Goal: Task Accomplishment & Management: Manage account settings

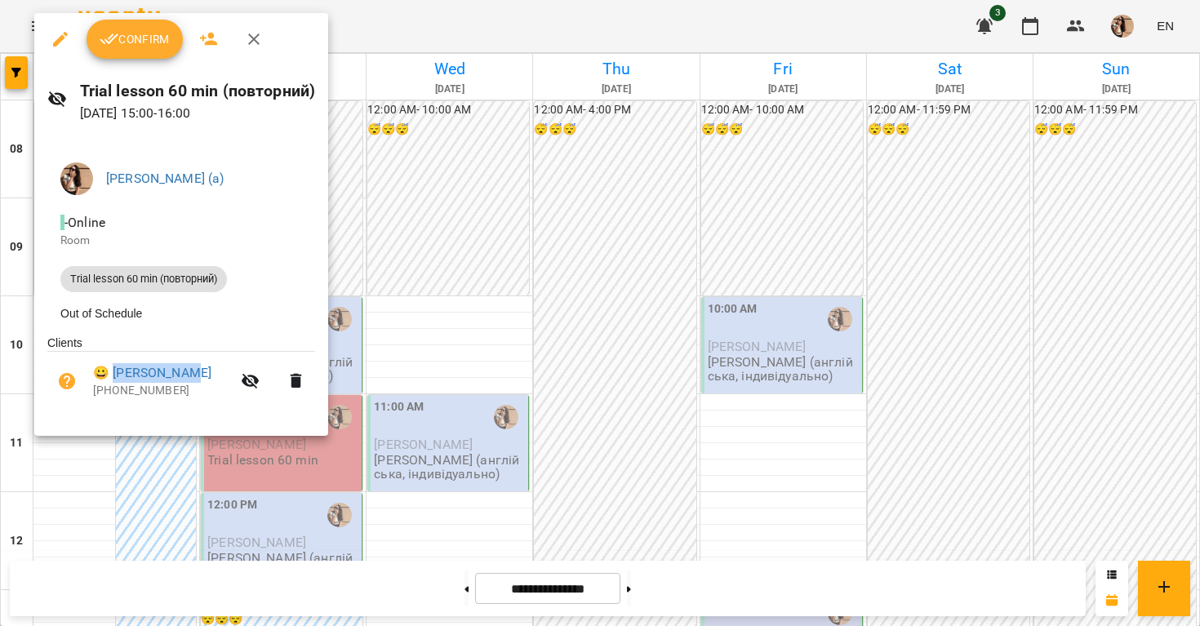
scroll to position [516, 0]
click at [417, 186] on div at bounding box center [600, 313] width 1200 height 626
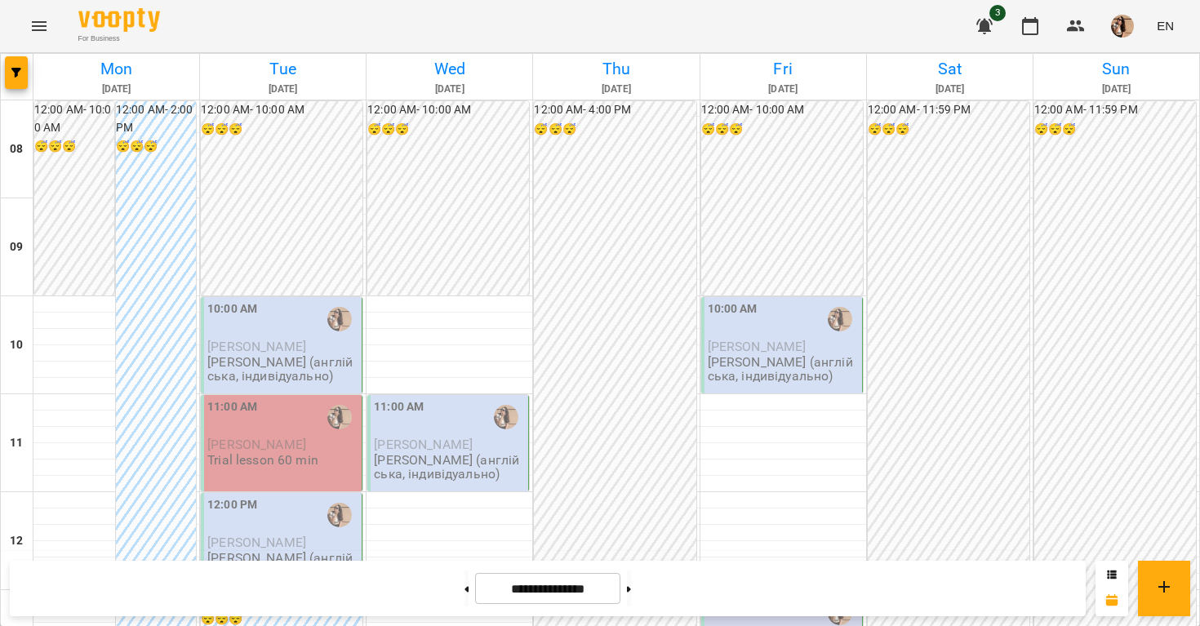
scroll to position [496, 0]
click at [251, 462] on p "Trial lesson 60 min" at bounding box center [262, 460] width 111 height 14
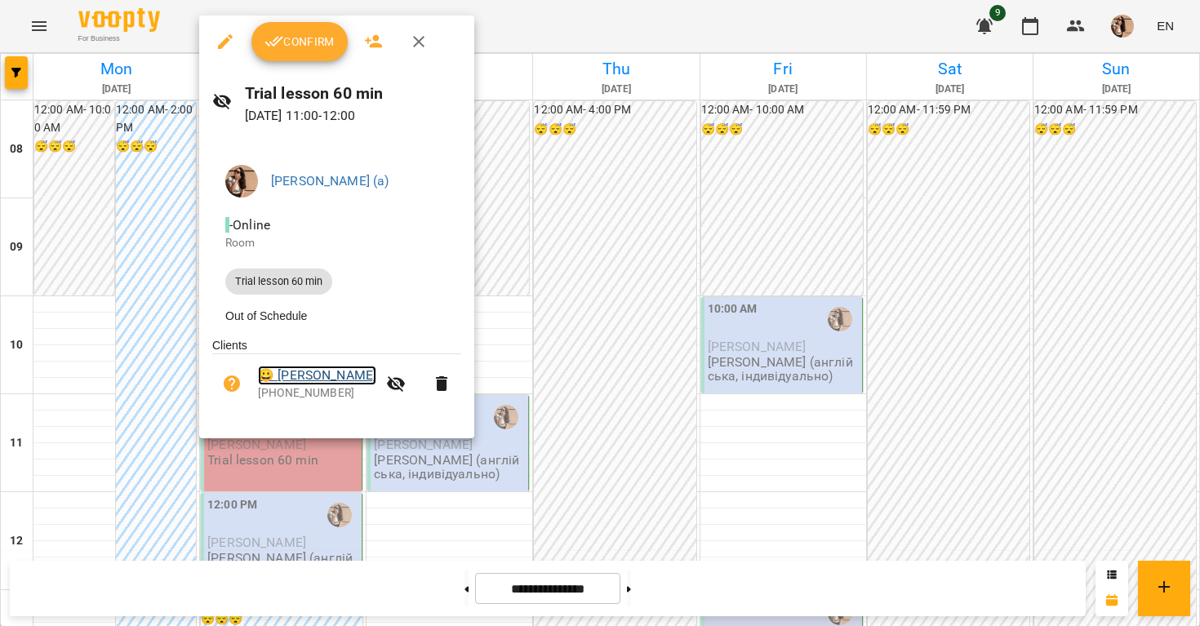
click at [326, 384] on link "😀 Маркулан Єгор" at bounding box center [317, 376] width 118 height 20
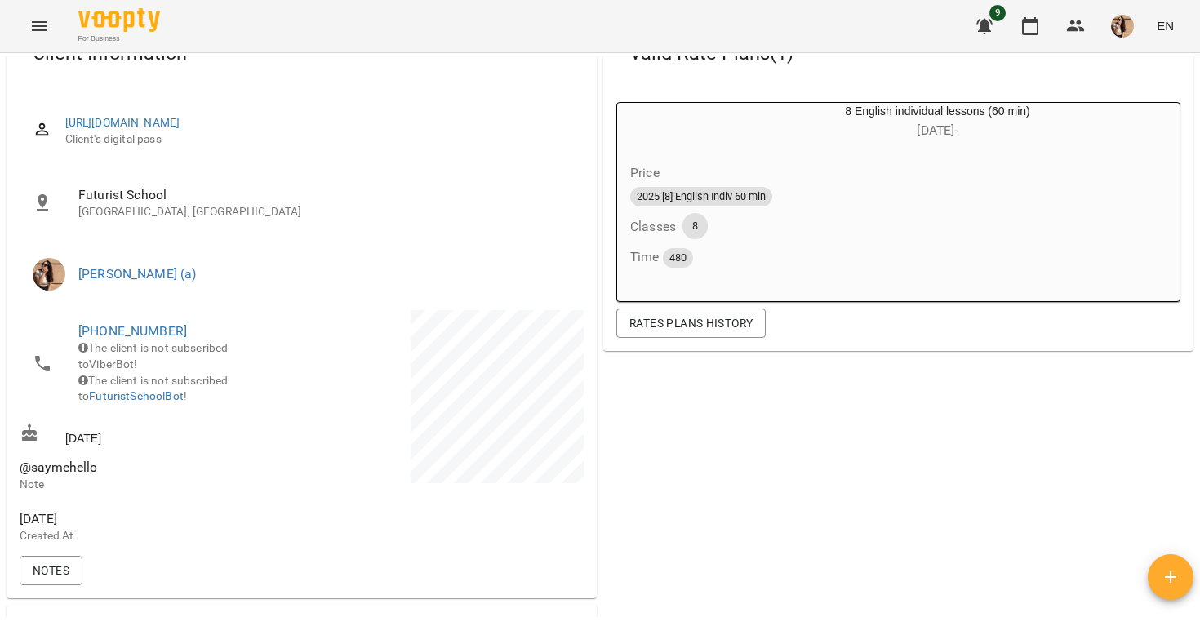
scroll to position [202, 0]
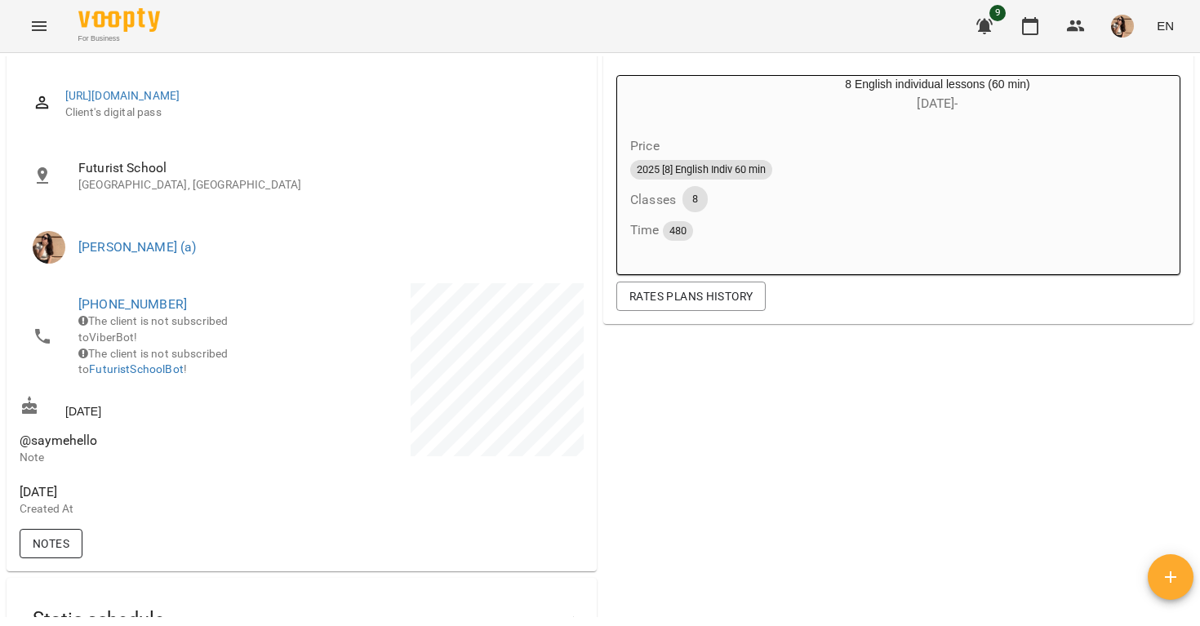
click at [51, 549] on span "Notes" at bounding box center [51, 544] width 37 height 20
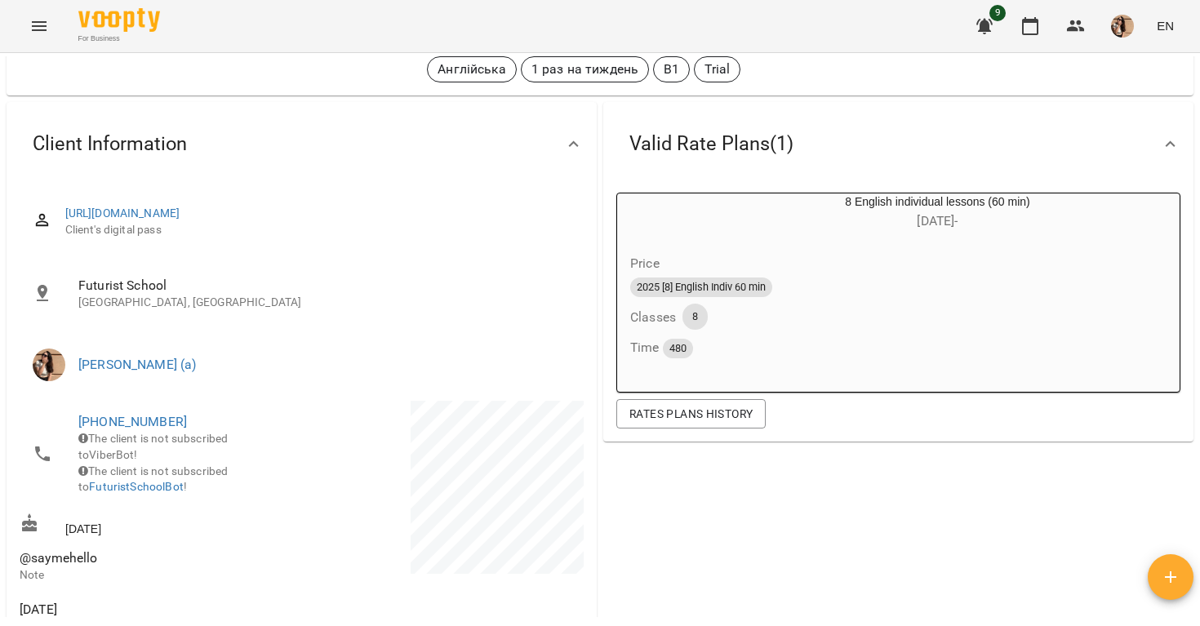
scroll to position [0, 0]
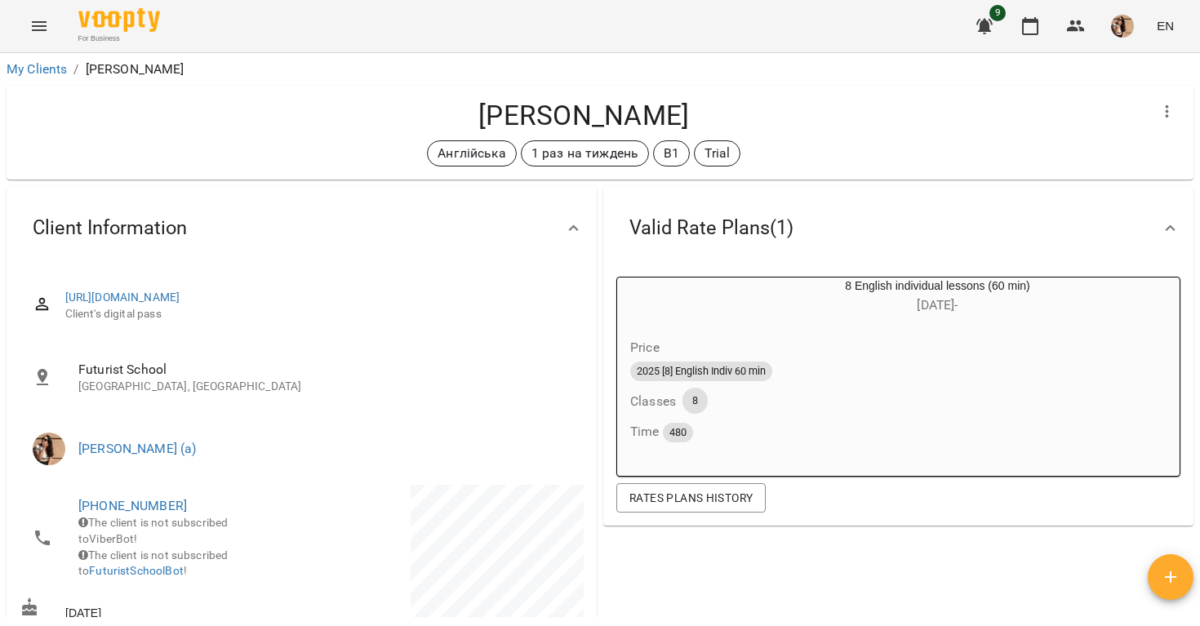
click at [563, 115] on h4 "[PERSON_NAME]" at bounding box center [584, 115] width 1128 height 33
copy div "Маркулан Єгор Англійська 1 раз на тиждень B1 Trial Valid Rate Plans ( 1 ) 8 Eng…"
